Goal: Information Seeking & Learning: Find specific fact

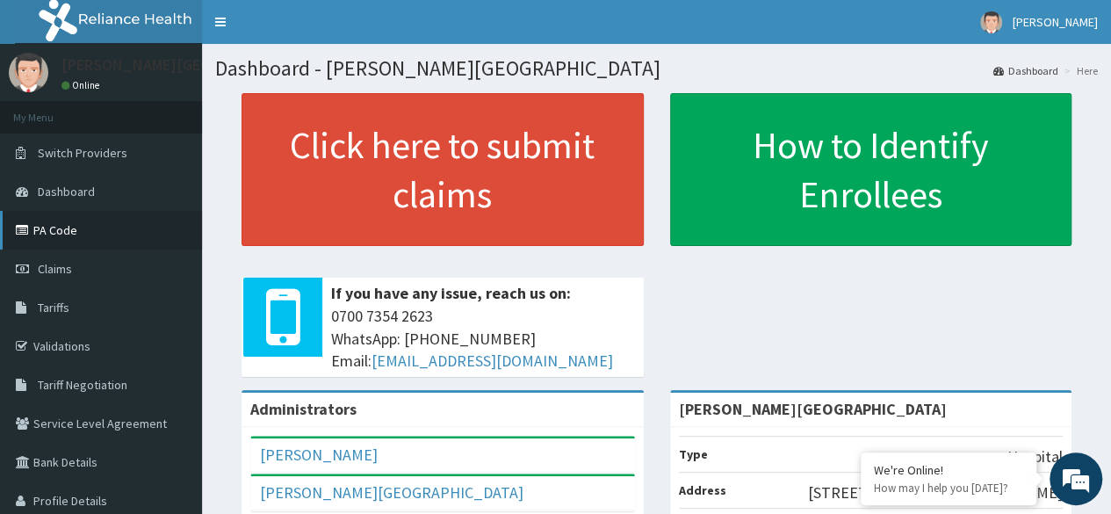
click at [40, 236] on link "PA Code" at bounding box center [101, 230] width 202 height 39
click at [83, 224] on link "PA Code" at bounding box center [101, 230] width 202 height 39
click at [78, 230] on link "PA Code" at bounding box center [101, 230] width 202 height 39
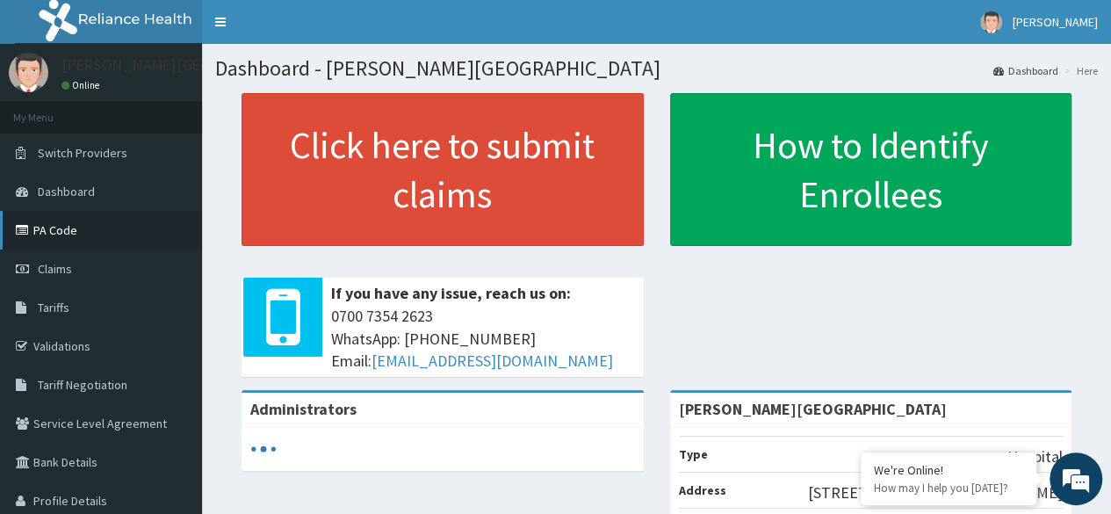
click at [95, 238] on link "PA Code" at bounding box center [101, 230] width 202 height 39
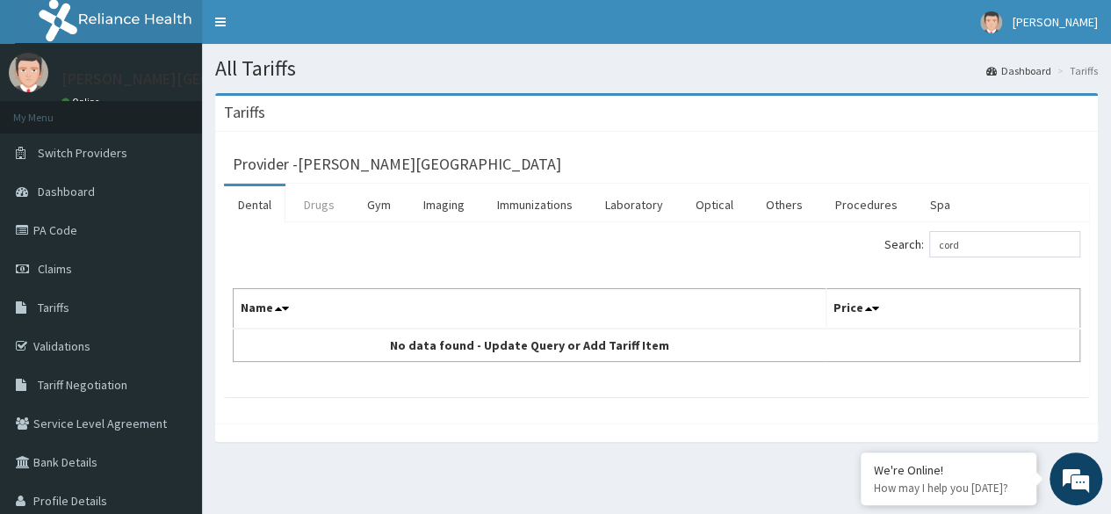
type input "cord"
click at [315, 208] on link "Drugs" at bounding box center [319, 204] width 59 height 37
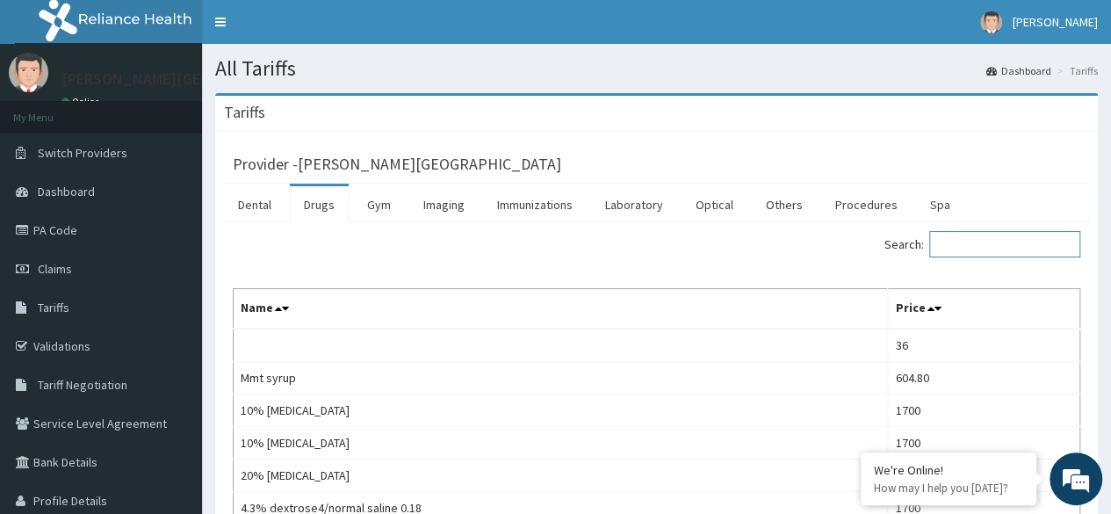
click at [1039, 251] on input "Search:" at bounding box center [1005, 244] width 151 height 26
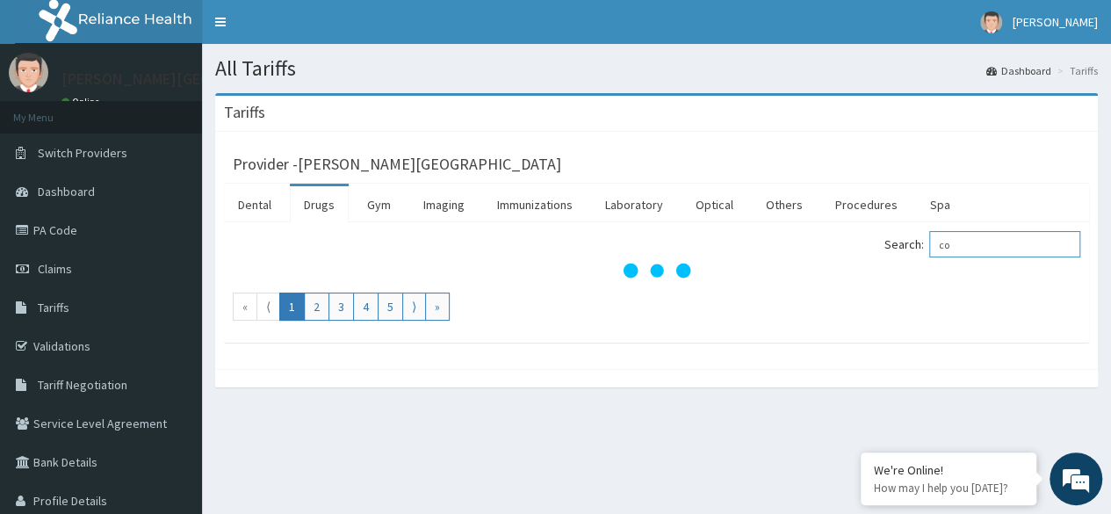
type input "c"
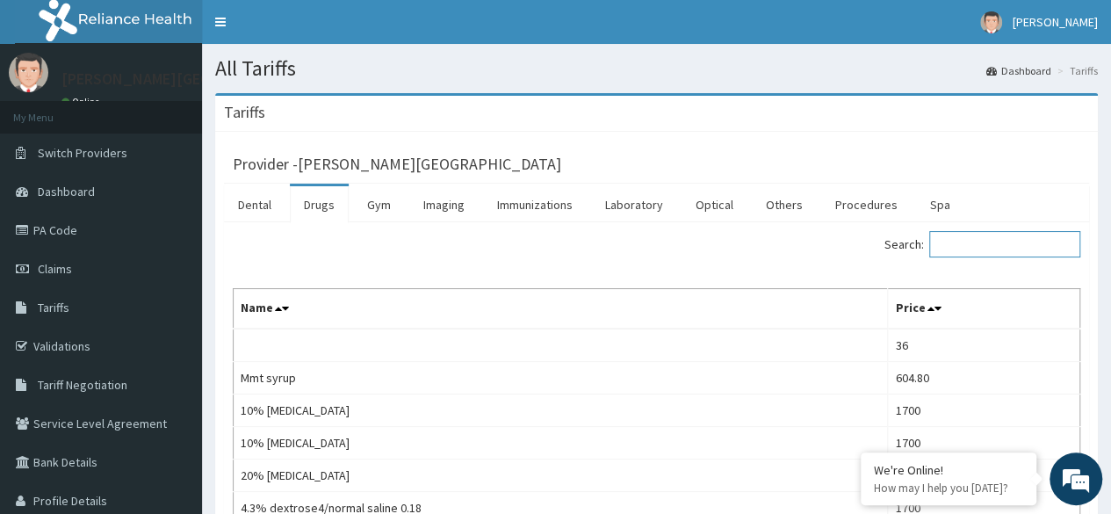
click at [1030, 238] on input "Search:" at bounding box center [1005, 244] width 151 height 26
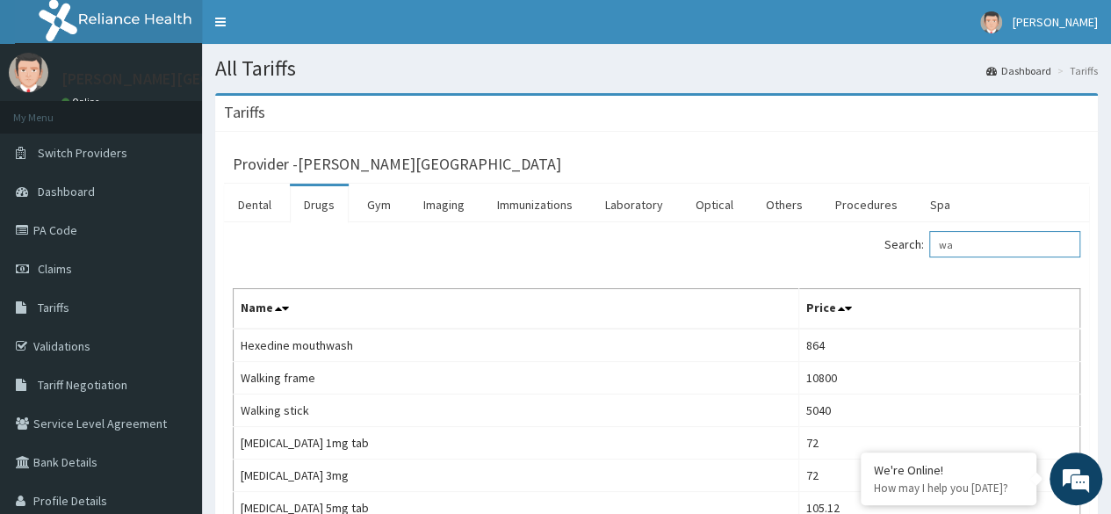
type input "w"
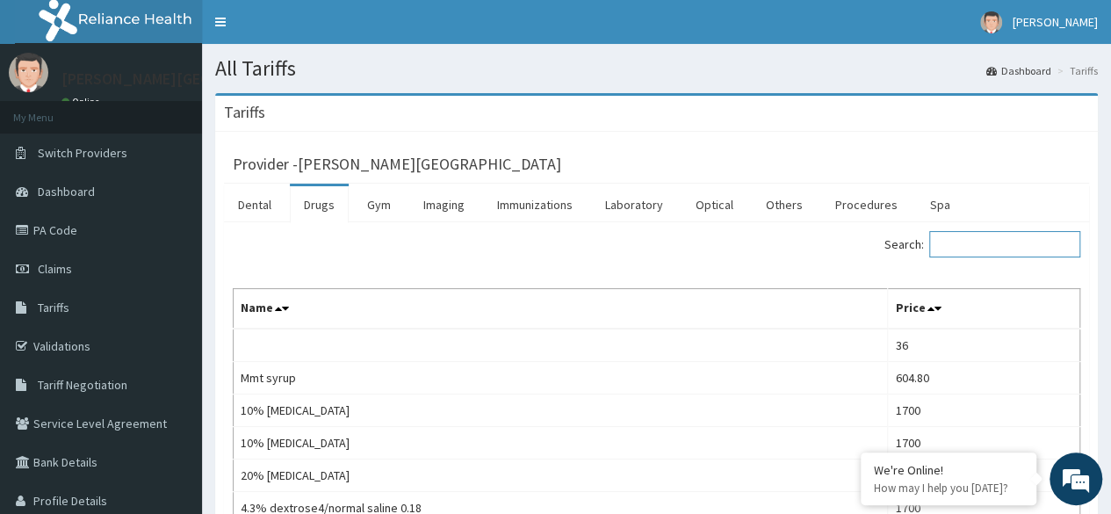
click at [999, 256] on input "Search:" at bounding box center [1005, 244] width 151 height 26
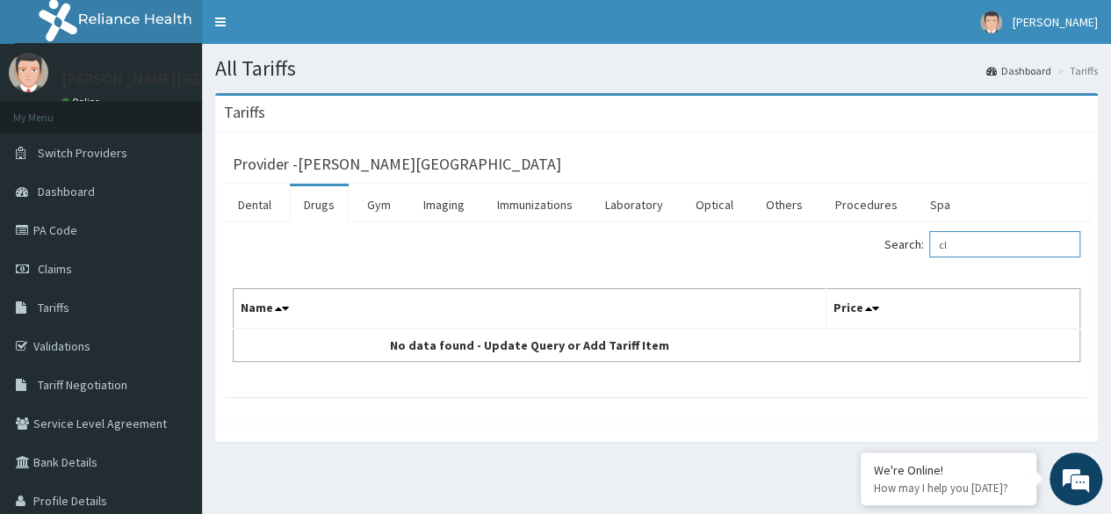
type input "c"
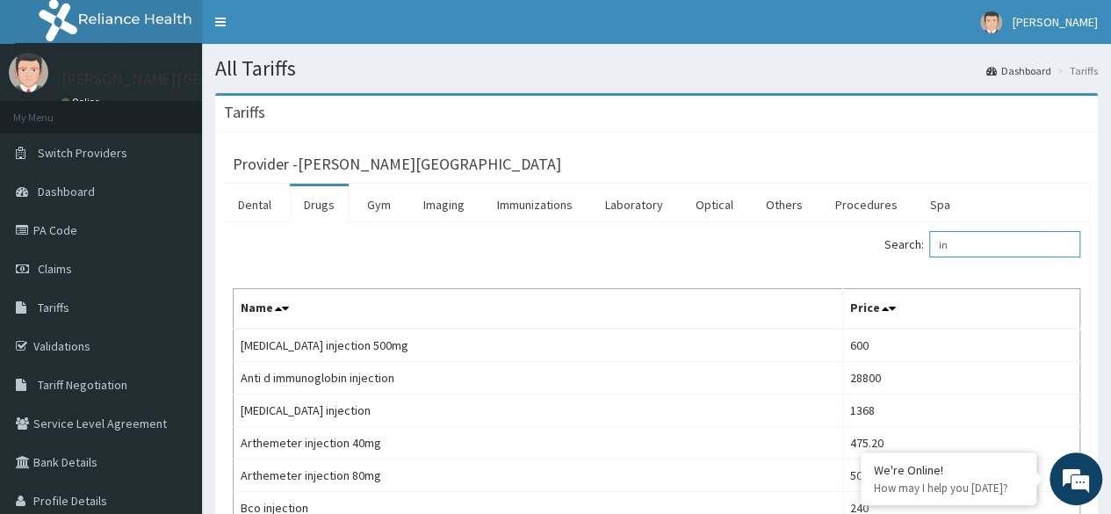
type input "i"
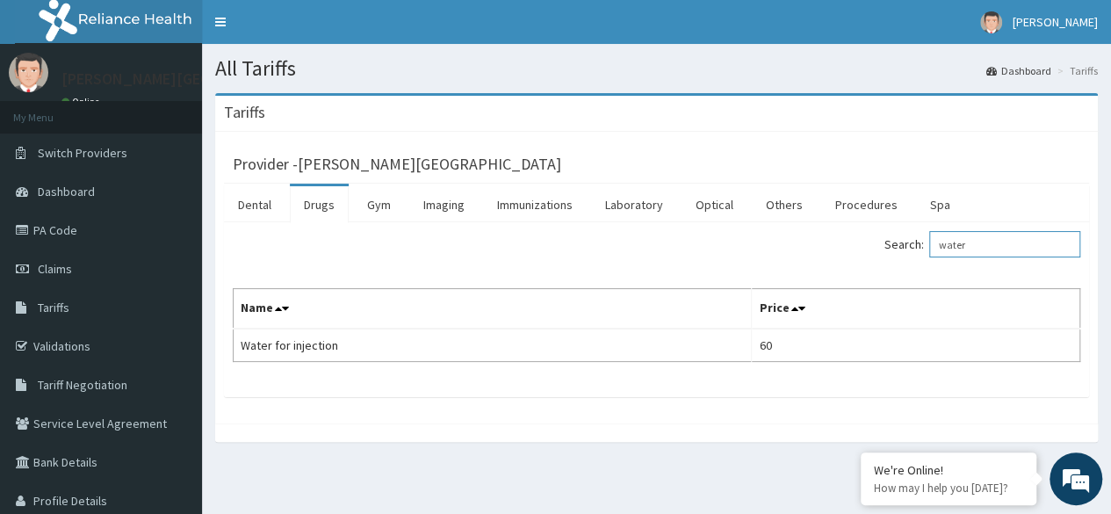
type input "water"
click at [857, 208] on link "Procedures" at bounding box center [866, 204] width 90 height 37
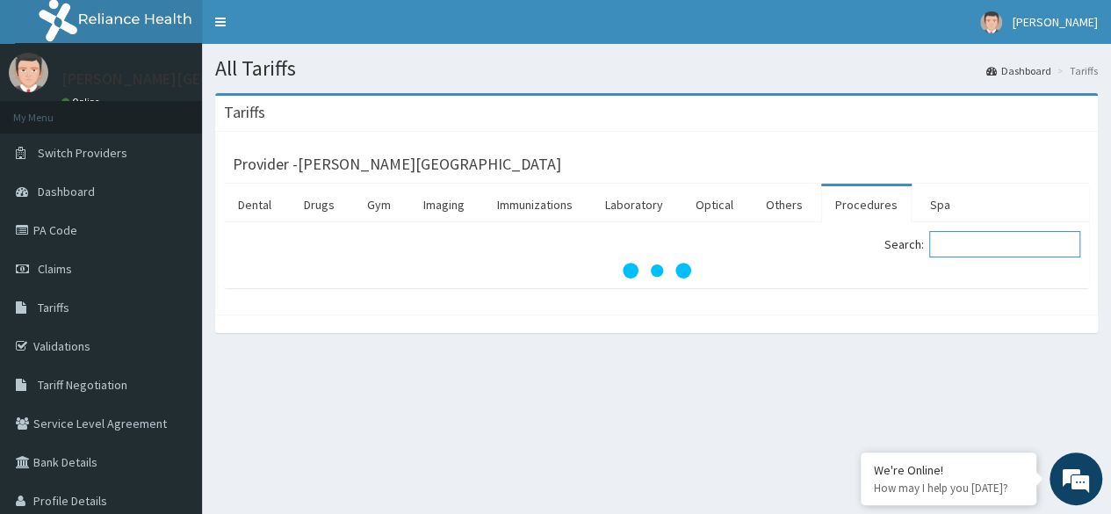
click at [988, 247] on input "Search:" at bounding box center [1005, 244] width 151 height 26
click at [995, 250] on input "Search:" at bounding box center [1005, 244] width 151 height 26
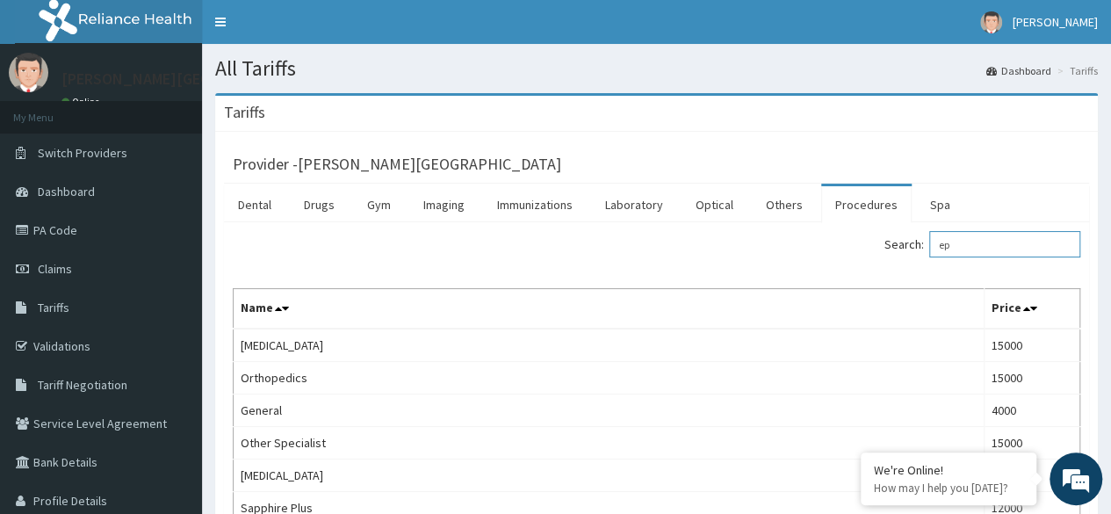
type input "e"
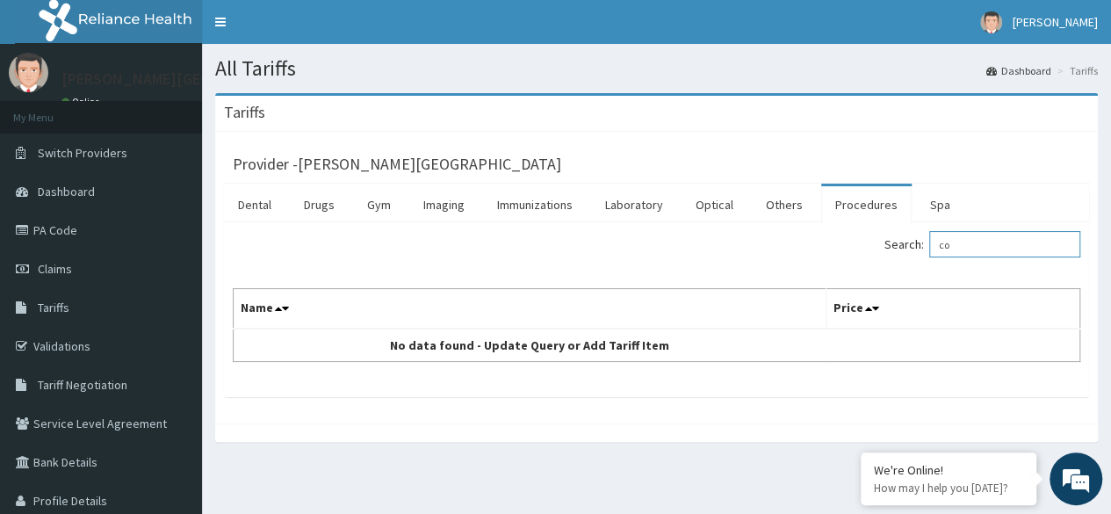
type input "c"
type input "clamp"
click at [787, 204] on link "Others" at bounding box center [784, 204] width 65 height 37
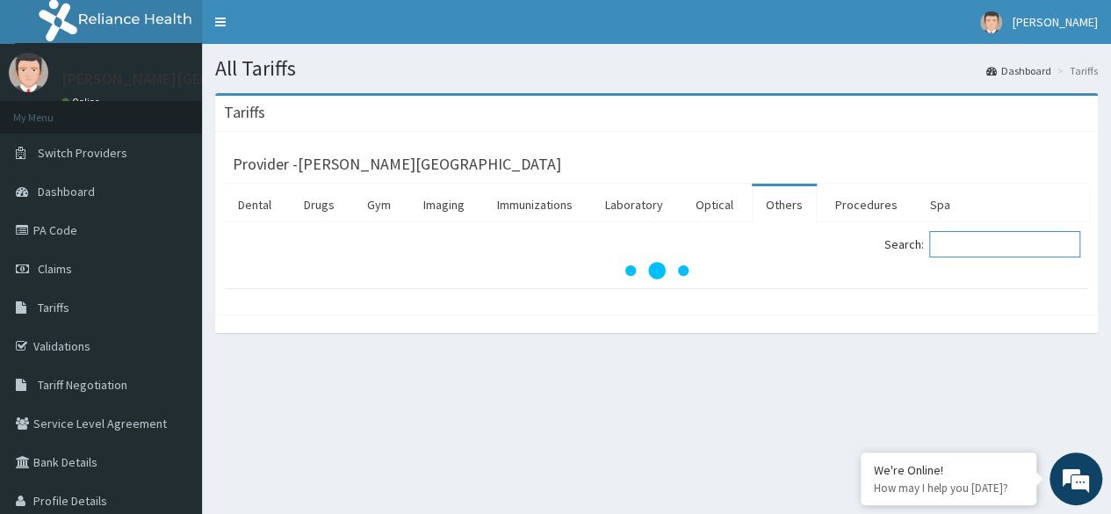
click at [1006, 251] on input "Search:" at bounding box center [1005, 244] width 151 height 26
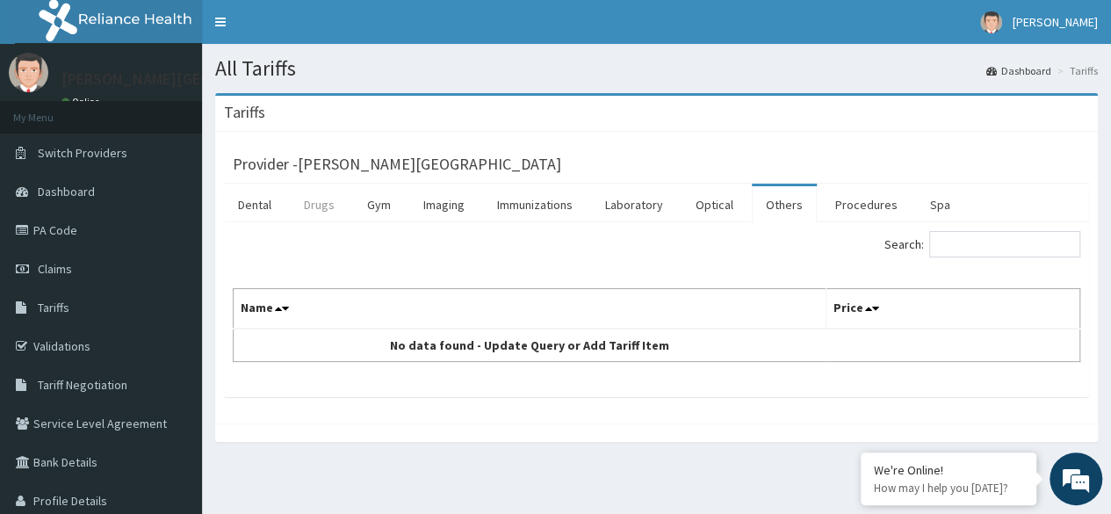
click at [304, 203] on link "Drugs" at bounding box center [319, 204] width 59 height 37
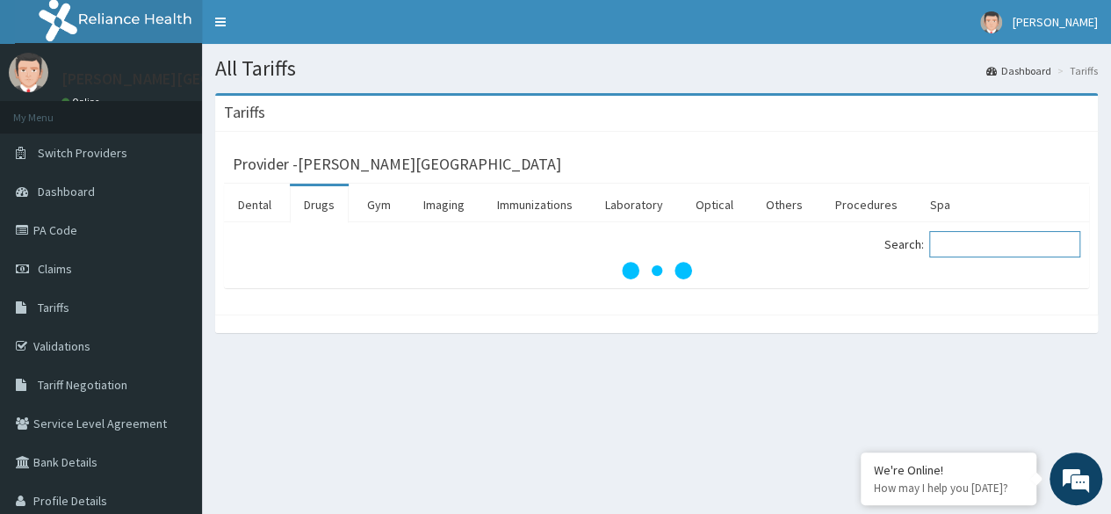
click at [973, 252] on input "Search:" at bounding box center [1005, 244] width 151 height 26
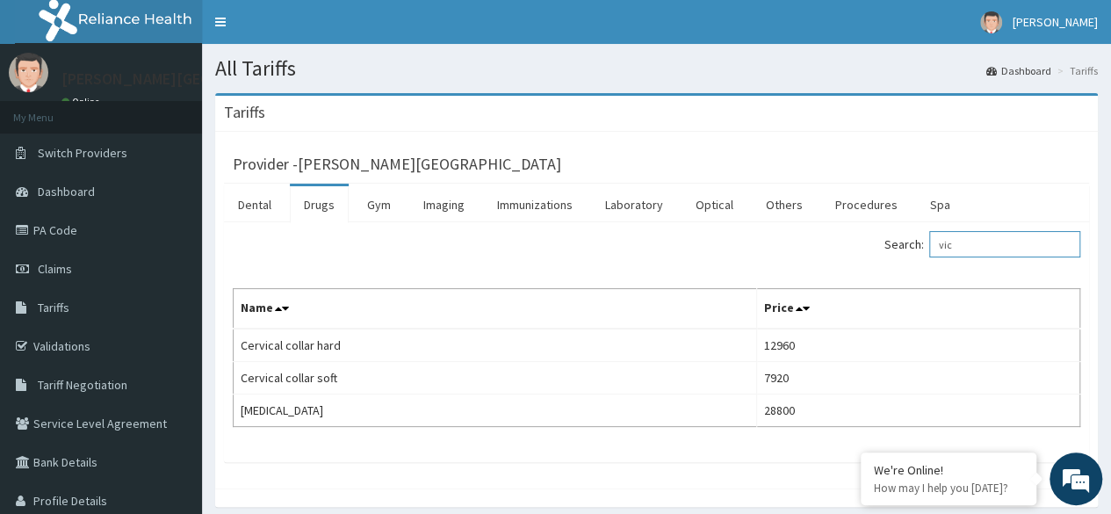
type input "vic"
